Goal: Navigation & Orientation: Find specific page/section

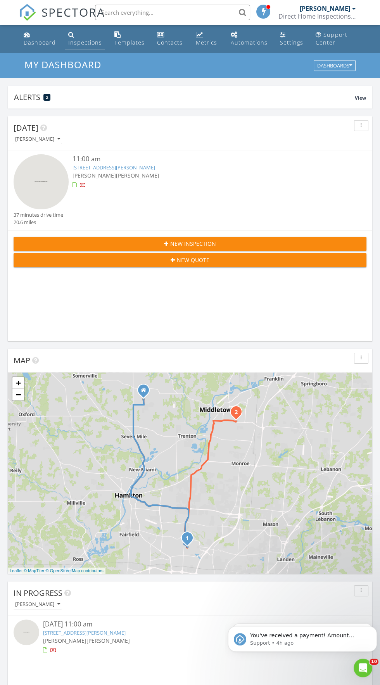
click at [70, 35] on div "Inspections" at bounding box center [71, 34] width 6 height 6
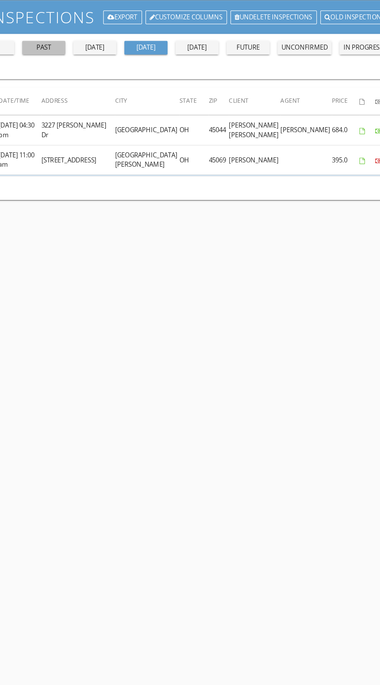
click at [67, 93] on div "past" at bounding box center [68, 91] width 28 height 8
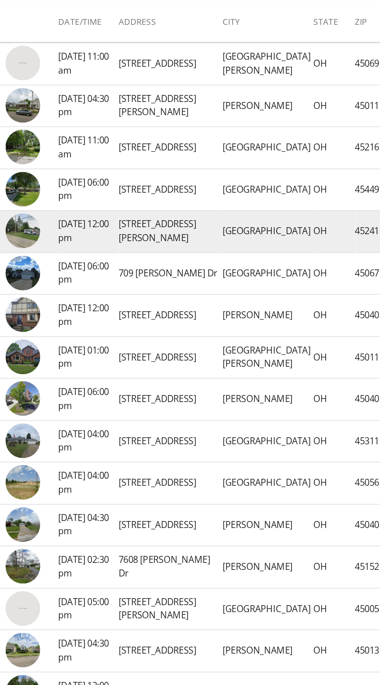
click at [5, 248] on img at bounding box center [12, 248] width 19 height 19
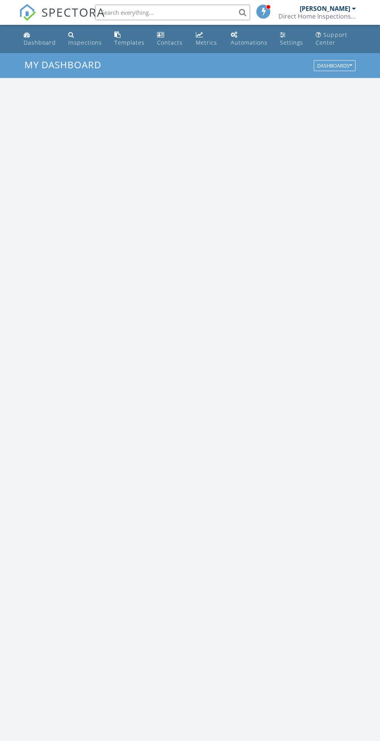
scroll to position [1327, 380]
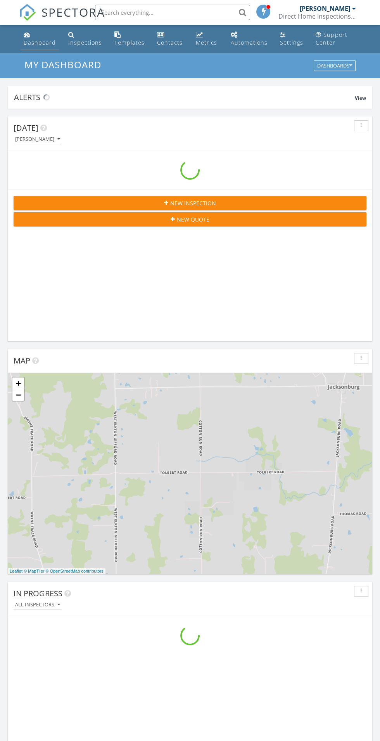
click at [54, 42] on div "Dashboard" at bounding box center [40, 42] width 32 height 7
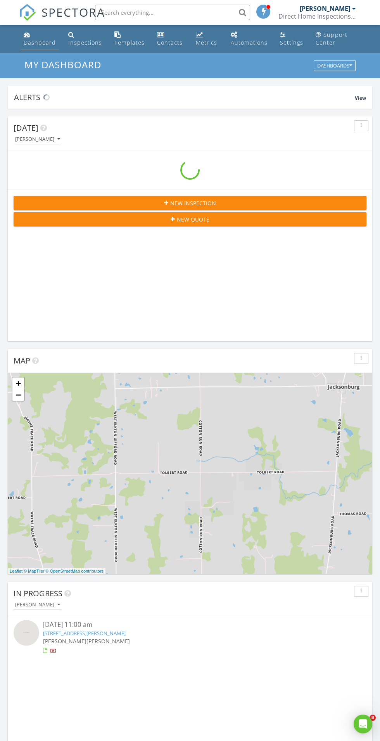
click at [54, 45] on div "Dashboard" at bounding box center [40, 42] width 32 height 7
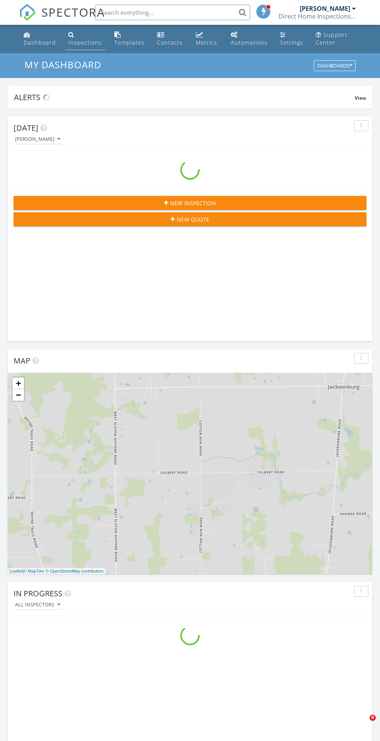
click at [71, 37] on div "Inspections" at bounding box center [71, 34] width 6 height 6
